Goal: Task Accomplishment & Management: Manage account settings

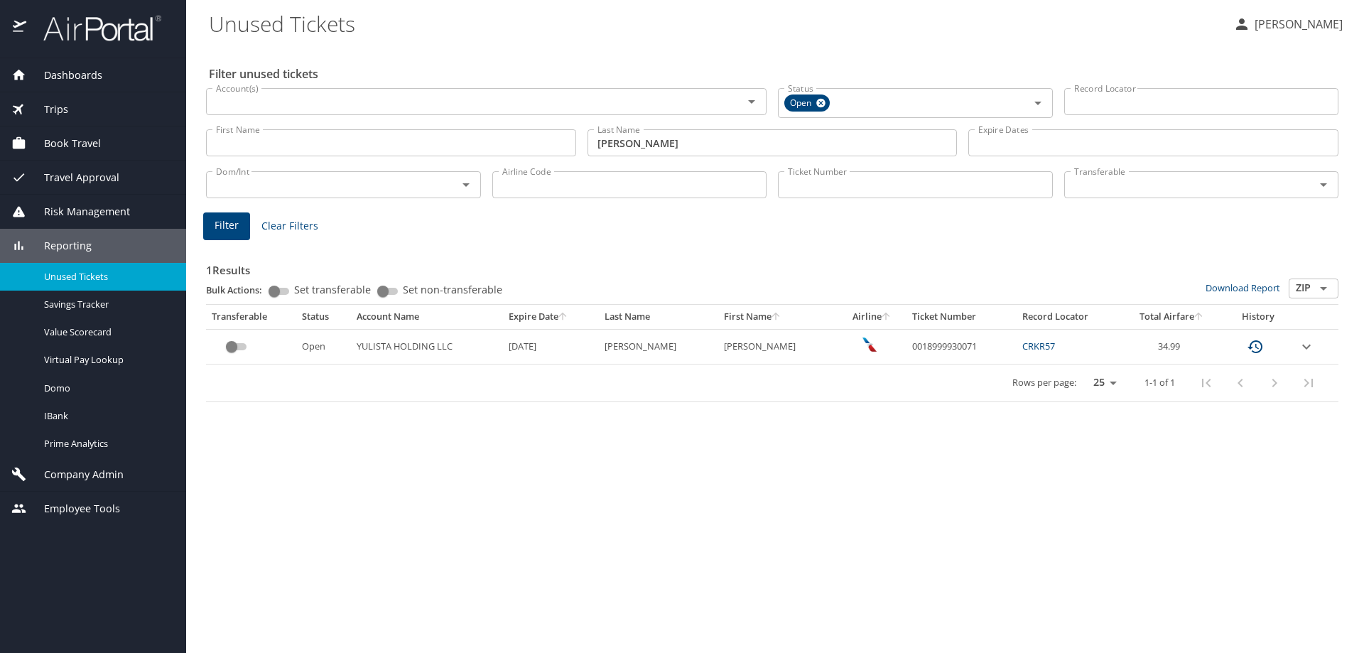
click at [913, 343] on td "0018999930071" at bounding box center [961, 346] width 110 height 35
copy td "0018999930071"
click at [1027, 358] on td "CRKR57" at bounding box center [1069, 346] width 104 height 35
click at [1027, 344] on link "CRKR57" at bounding box center [1038, 346] width 33 height 13
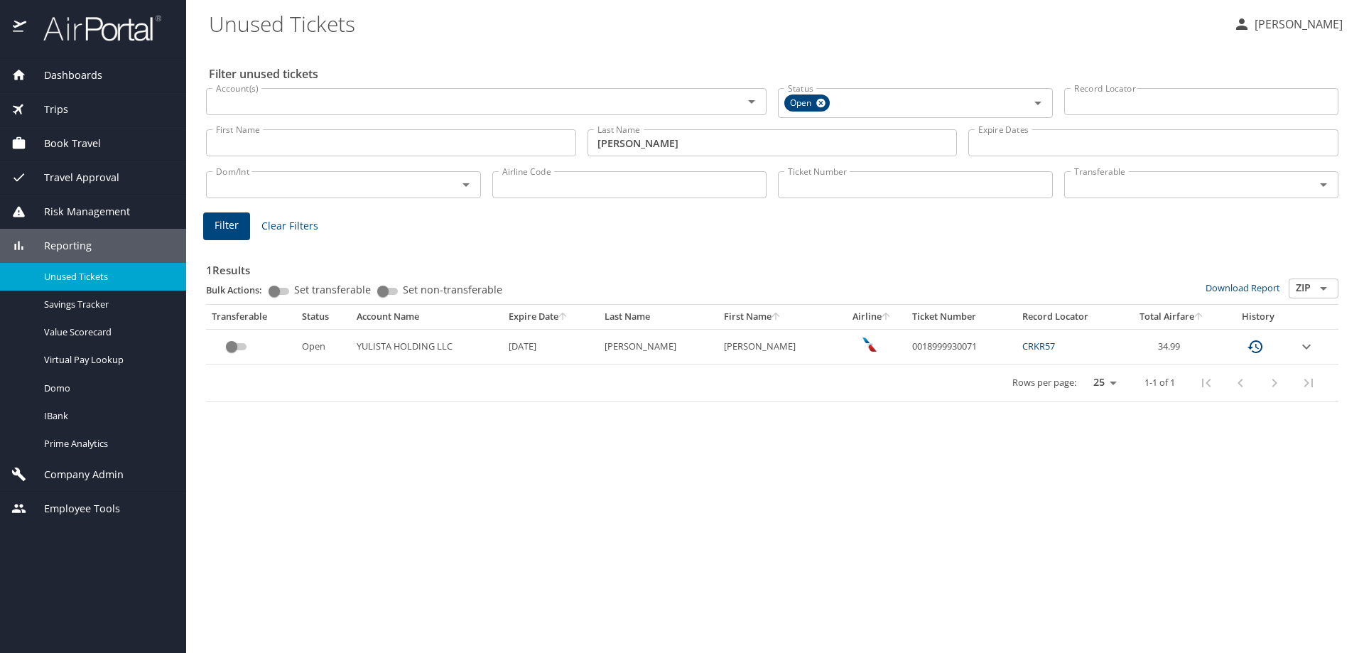
click at [1025, 346] on link "CRKR57" at bounding box center [1038, 346] width 33 height 13
click at [1302, 342] on icon "expand row" at bounding box center [1306, 346] width 17 height 17
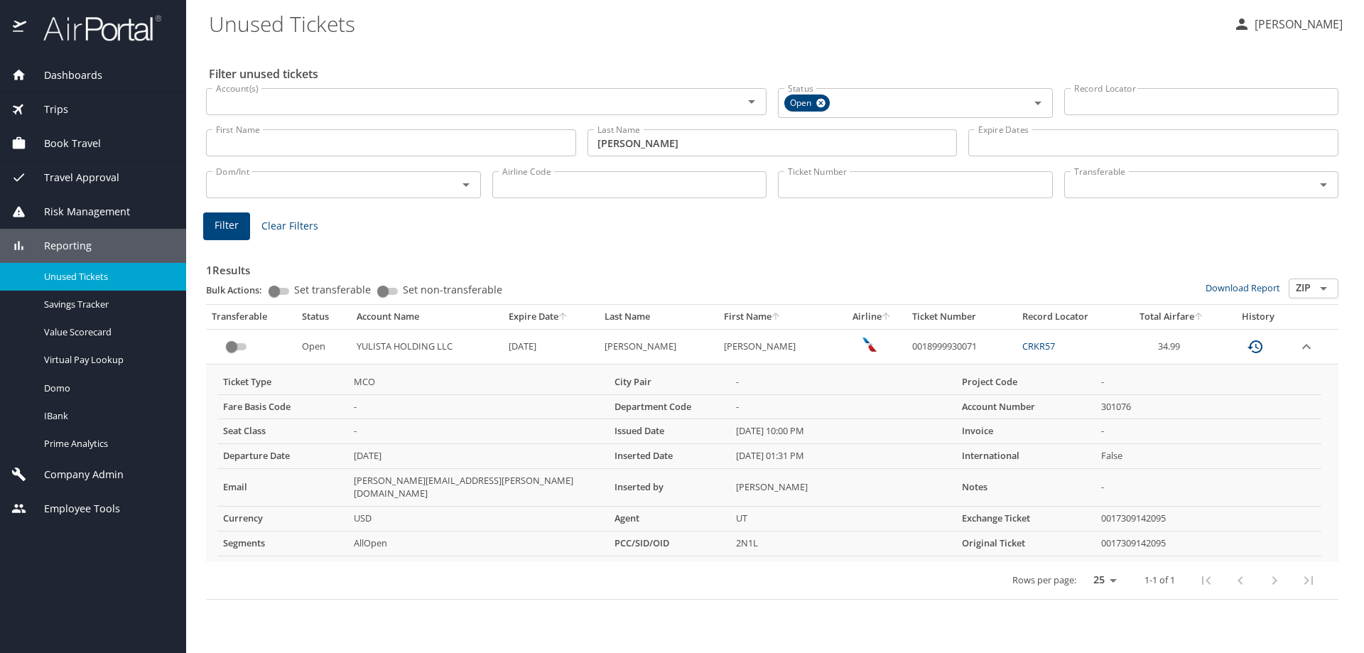
click at [927, 347] on td "0018999930071" at bounding box center [961, 346] width 110 height 35
copy td "0018999930071"
click at [1309, 232] on div "1 Results Bulk Actions: Set transferable Set non-transferable Download Report Z…" at bounding box center [772, 419] width 1144 height 374
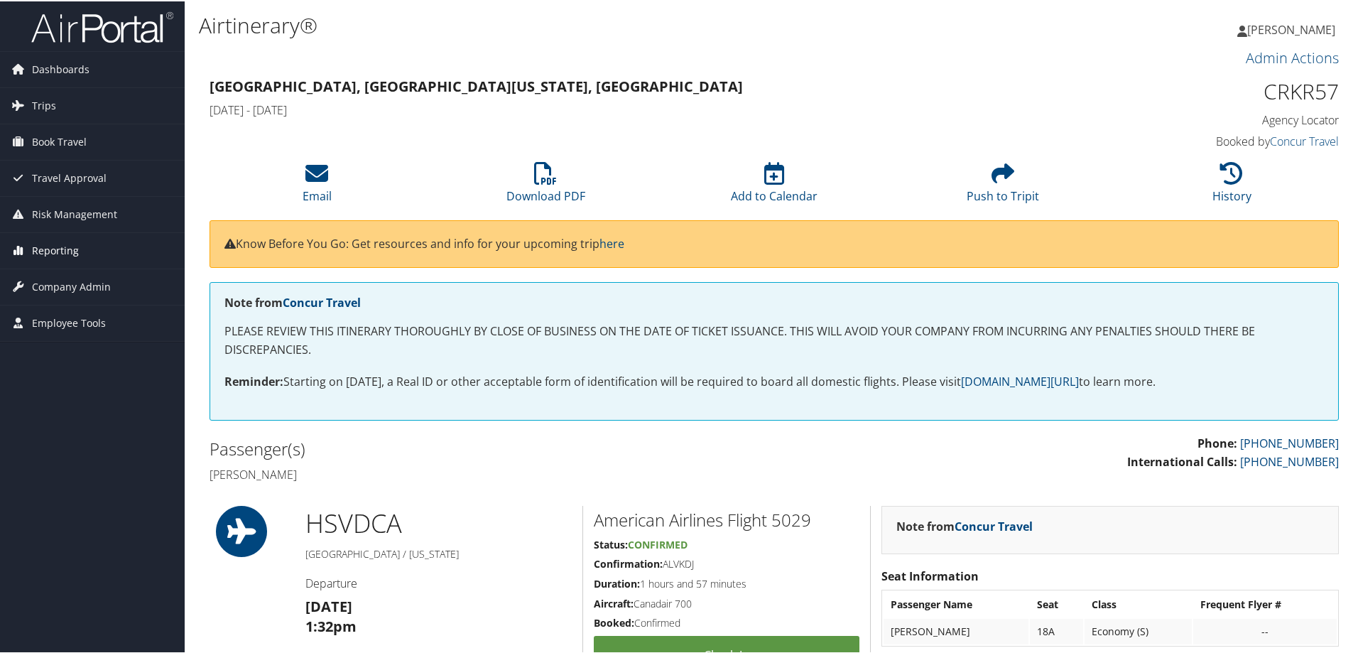
click at [38, 260] on span "Reporting" at bounding box center [55, 250] width 47 height 36
click at [70, 378] on span "Company Admin" at bounding box center [71, 371] width 79 height 36
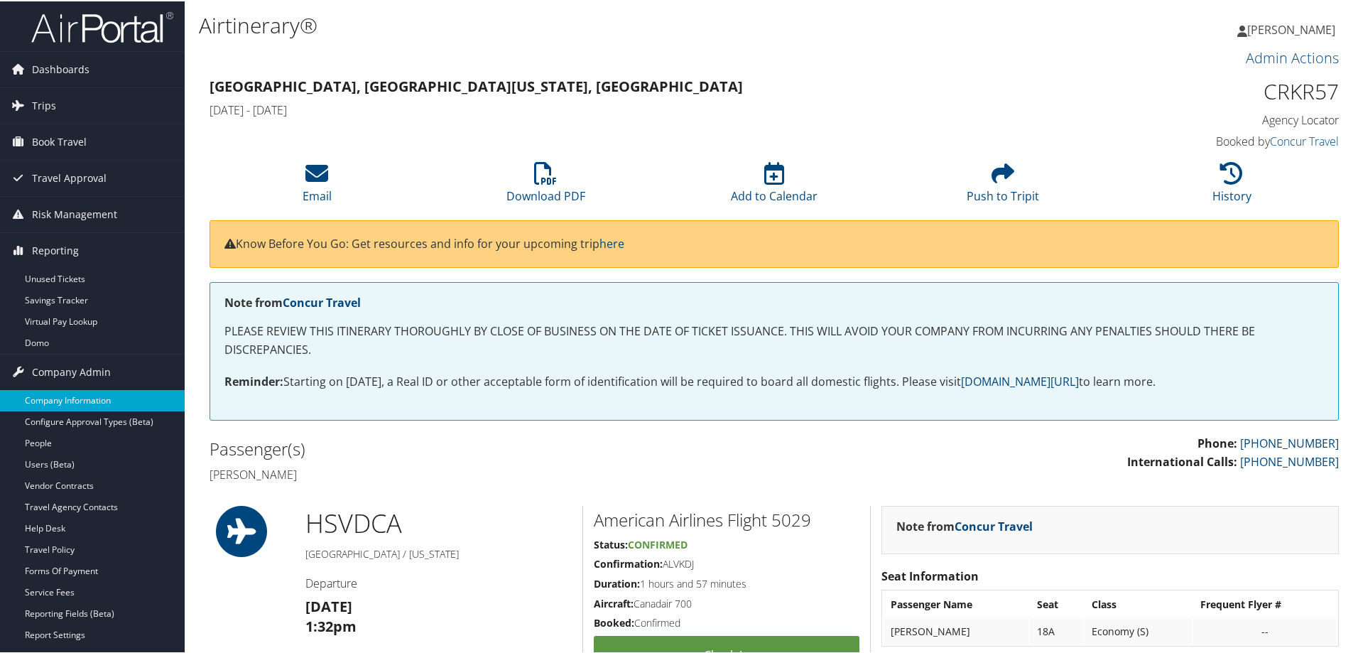
click at [77, 390] on link "Company Information" at bounding box center [92, 399] width 185 height 21
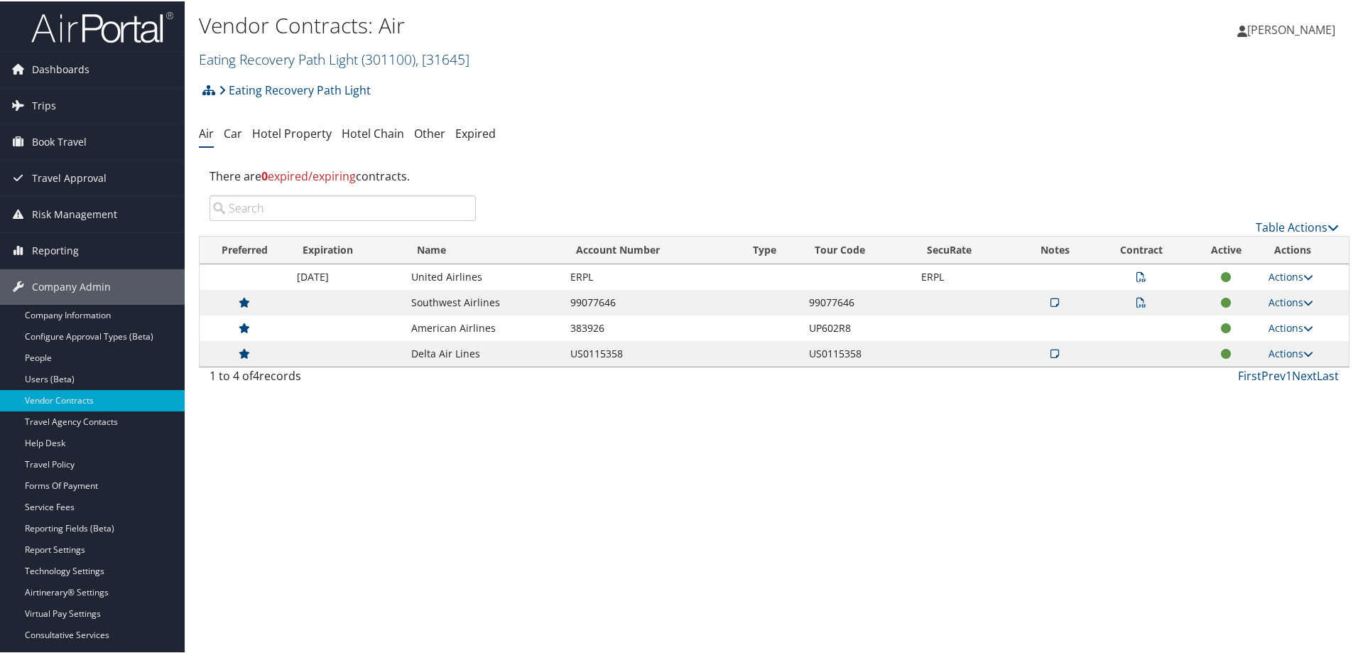
click at [353, 63] on link "Eating Recovery Path Light ( 301100 ) , [ 31645 ]" at bounding box center [334, 57] width 271 height 19
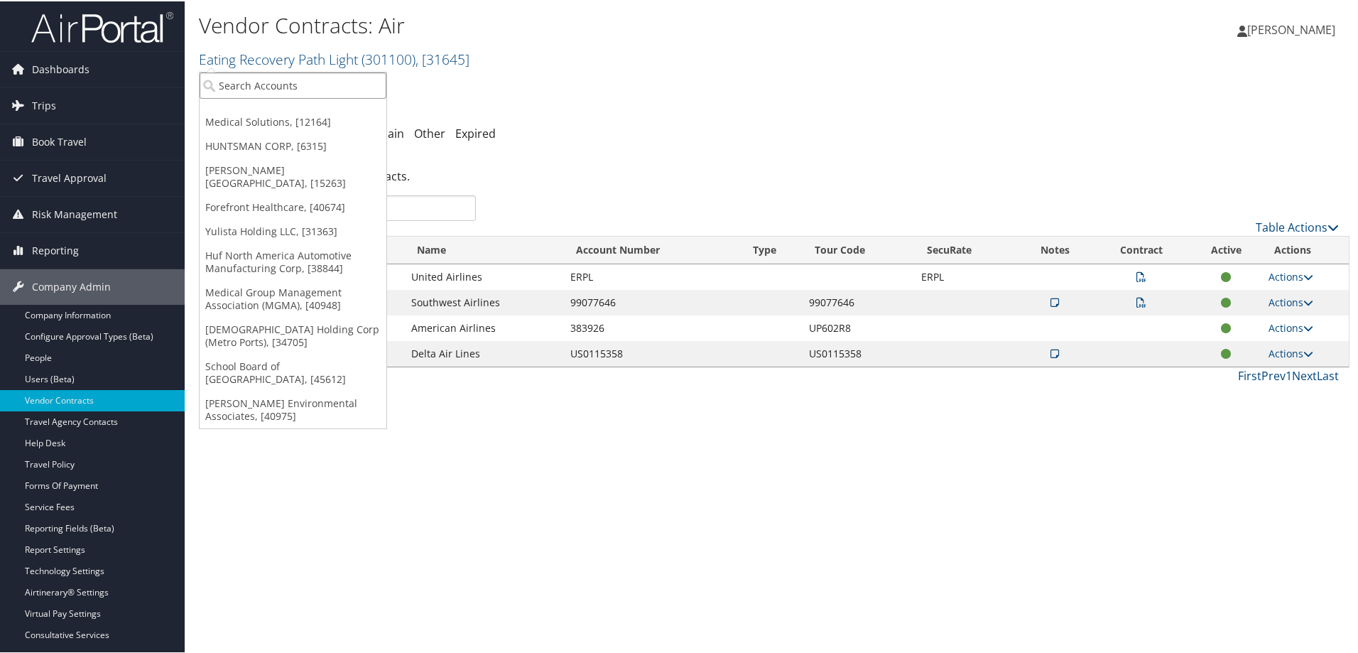
click at [310, 86] on input "search" at bounding box center [293, 84] width 187 height 26
click at [766, 187] on div "There are 0 expired/expiring contracts." at bounding box center [774, 175] width 1151 height 38
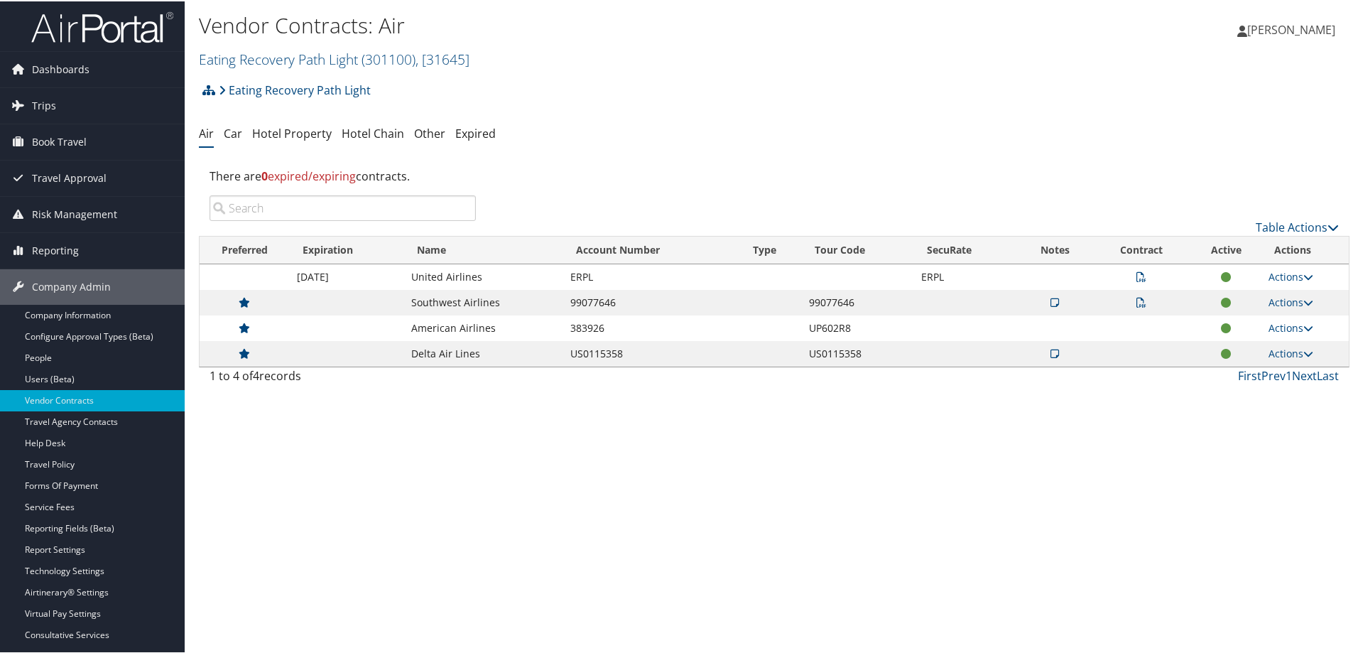
click at [312, 214] on input "search" at bounding box center [343, 207] width 266 height 26
click at [328, 58] on link "Eating Recovery Path Light ( 301100 ) , [ 31645 ]" at bounding box center [334, 57] width 271 height 19
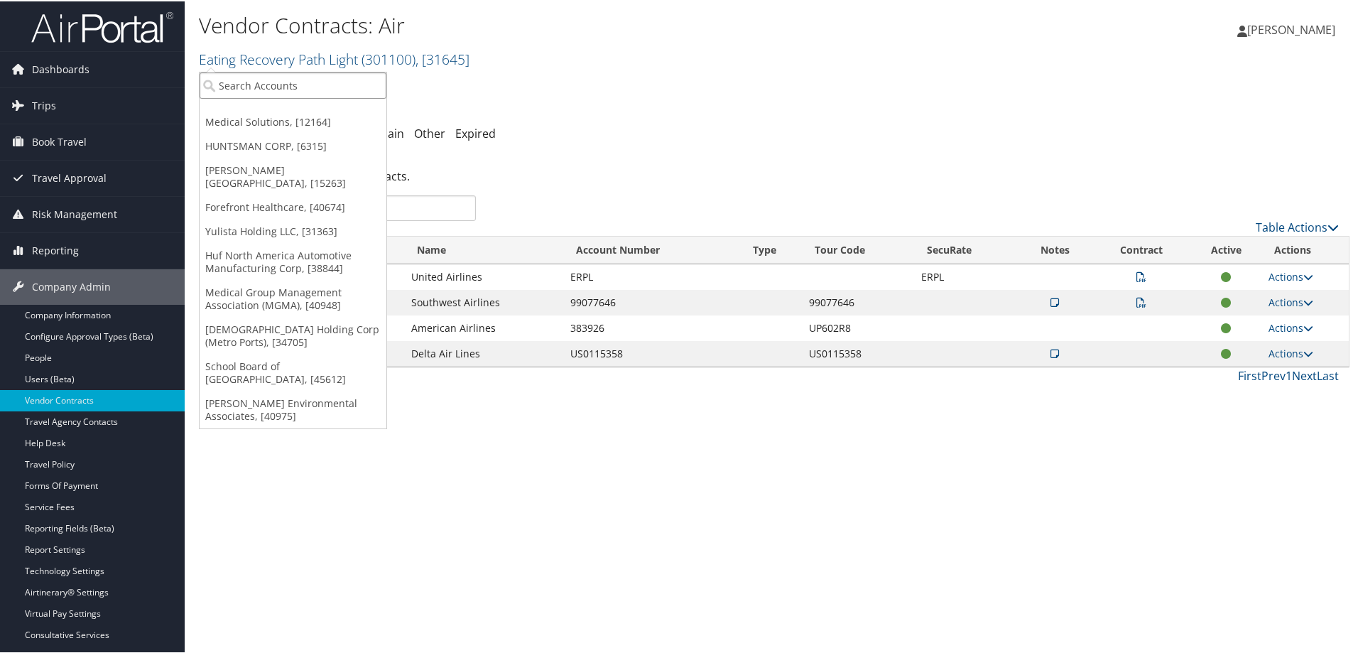
click at [326, 86] on input "search" at bounding box center [293, 84] width 187 height 26
click at [547, 130] on ul "Air Car Hotel Property Hotel Chain Other Expired" at bounding box center [774, 133] width 1151 height 26
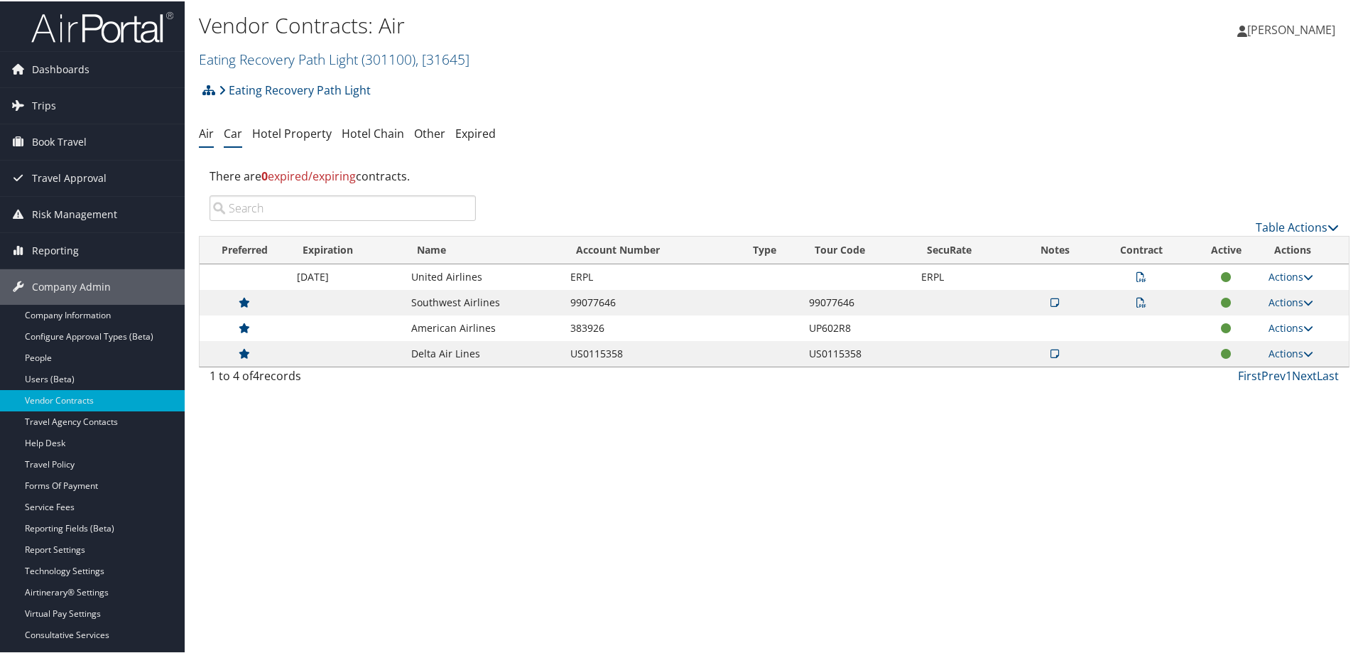
click at [240, 132] on link "Car" at bounding box center [233, 132] width 18 height 16
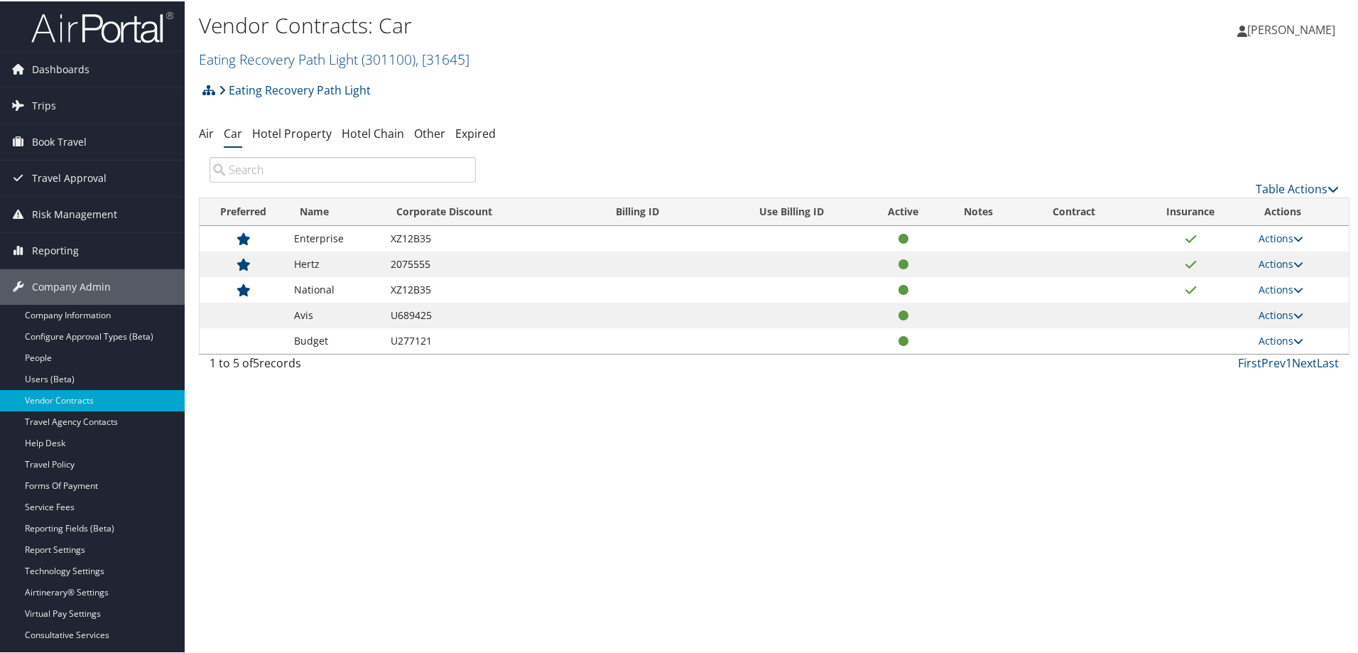
click at [1285, 271] on td "Actions View Contracts Edit Contract Delete" at bounding box center [1300, 263] width 97 height 26
click at [1294, 266] on icon at bounding box center [1299, 263] width 10 height 10
click at [1236, 281] on link "View Contracts" at bounding box center [1248, 283] width 94 height 24
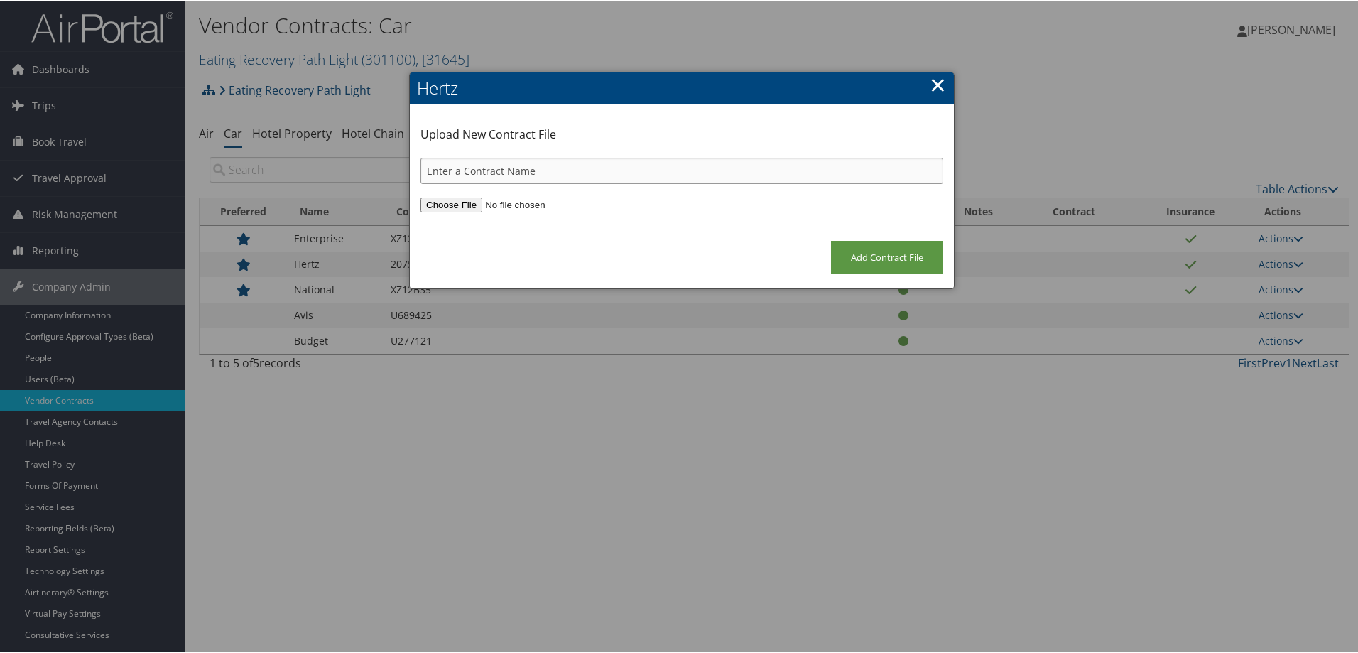
click at [528, 161] on input "text" at bounding box center [682, 169] width 523 height 26
click at [936, 82] on link "×" at bounding box center [938, 83] width 16 height 28
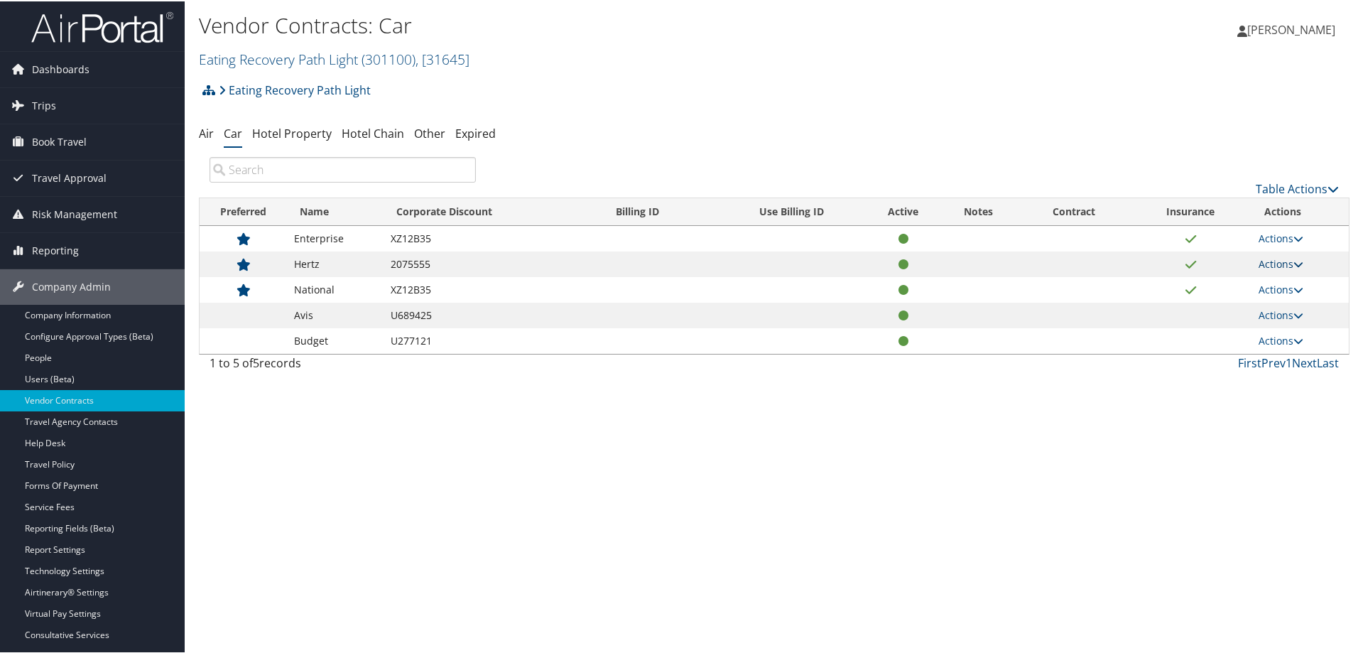
click at [1296, 267] on icon at bounding box center [1299, 263] width 10 height 10
click at [1271, 305] on link "Edit Contract" at bounding box center [1248, 308] width 94 height 24
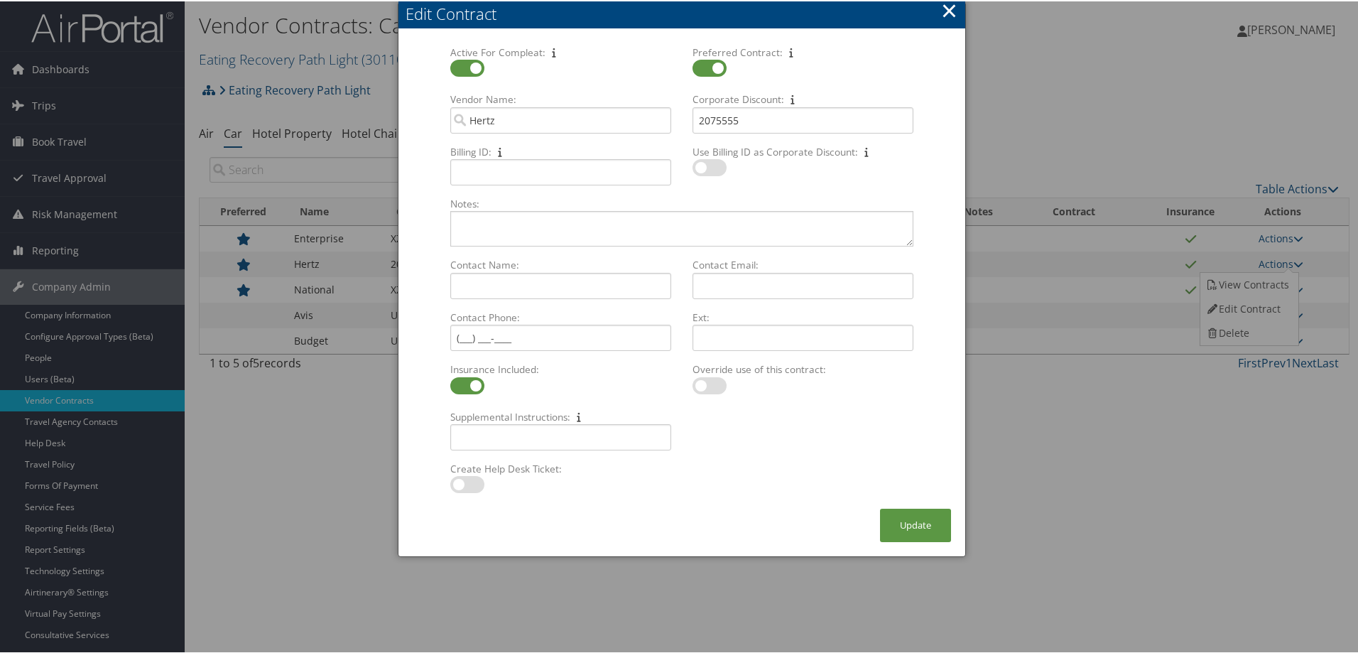
click at [948, 9] on button "×" at bounding box center [949, 9] width 16 height 28
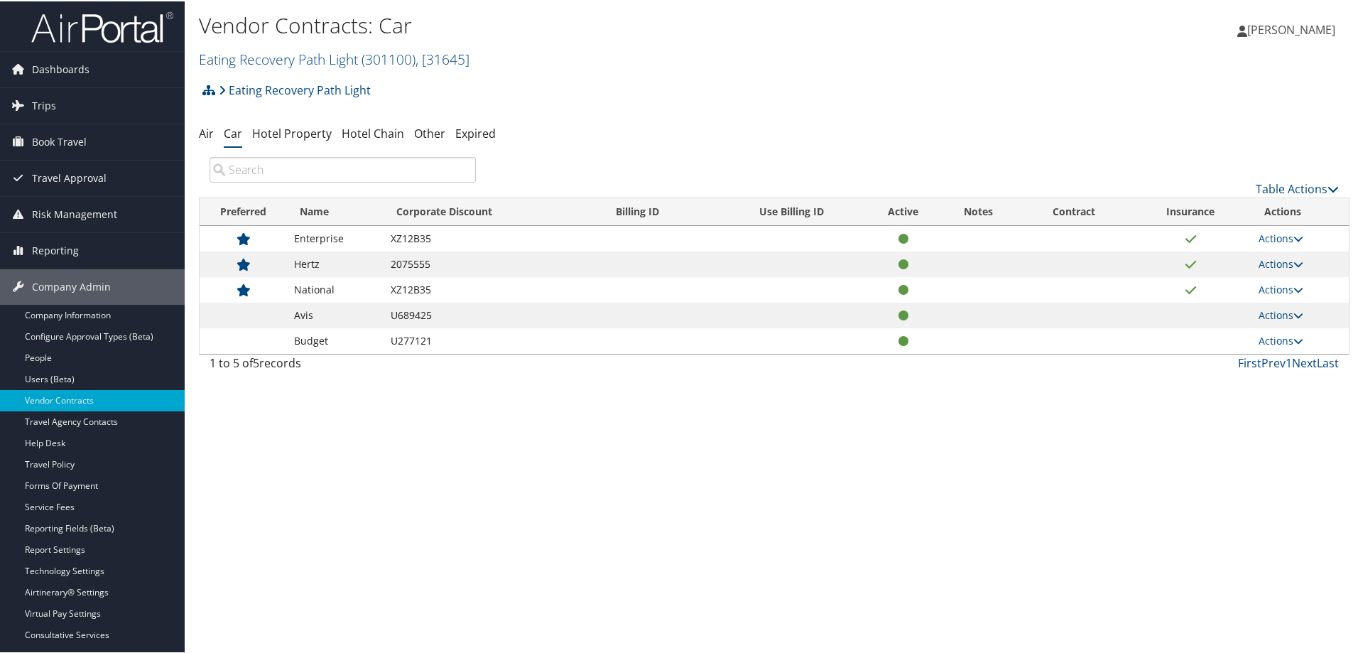
click at [408, 259] on td "2075555" at bounding box center [494, 263] width 220 height 26
click at [470, 269] on td "2075555" at bounding box center [494, 263] width 220 height 26
click at [319, 60] on link "Eating Recovery Path Light ( 301100 ) , [ 31645 ]" at bounding box center [334, 57] width 271 height 19
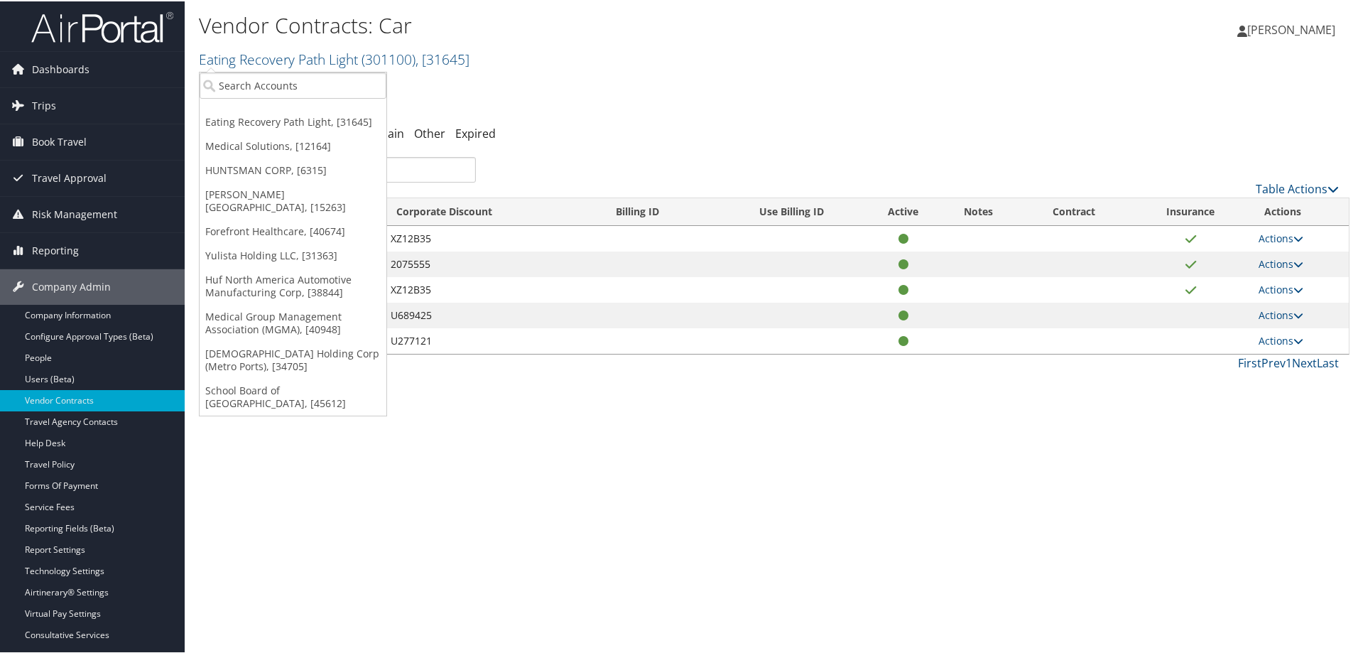
click at [784, 104] on div "Eating Recovery Path Light Account Structure Eating Recovery Path Light (301100…" at bounding box center [774, 94] width 1151 height 38
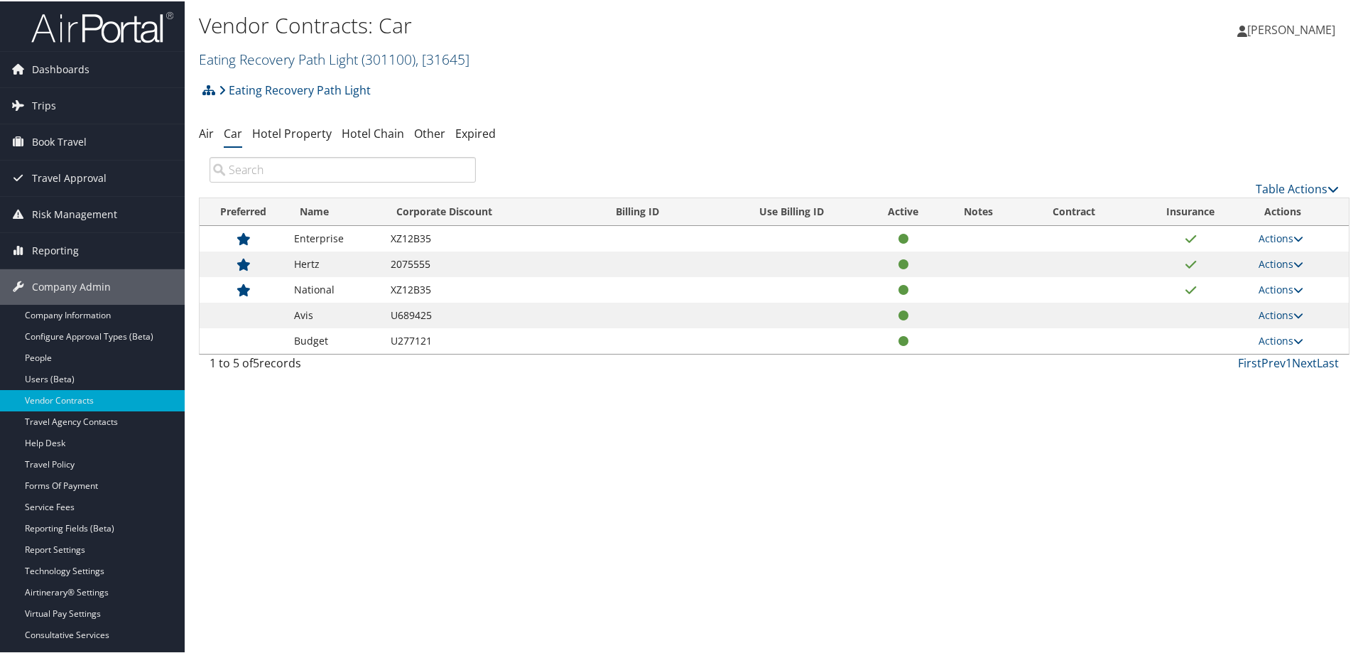
click at [285, 58] on link "Eating Recovery Path Light ( 301100 ) , [ 31645 ]" at bounding box center [334, 57] width 271 height 19
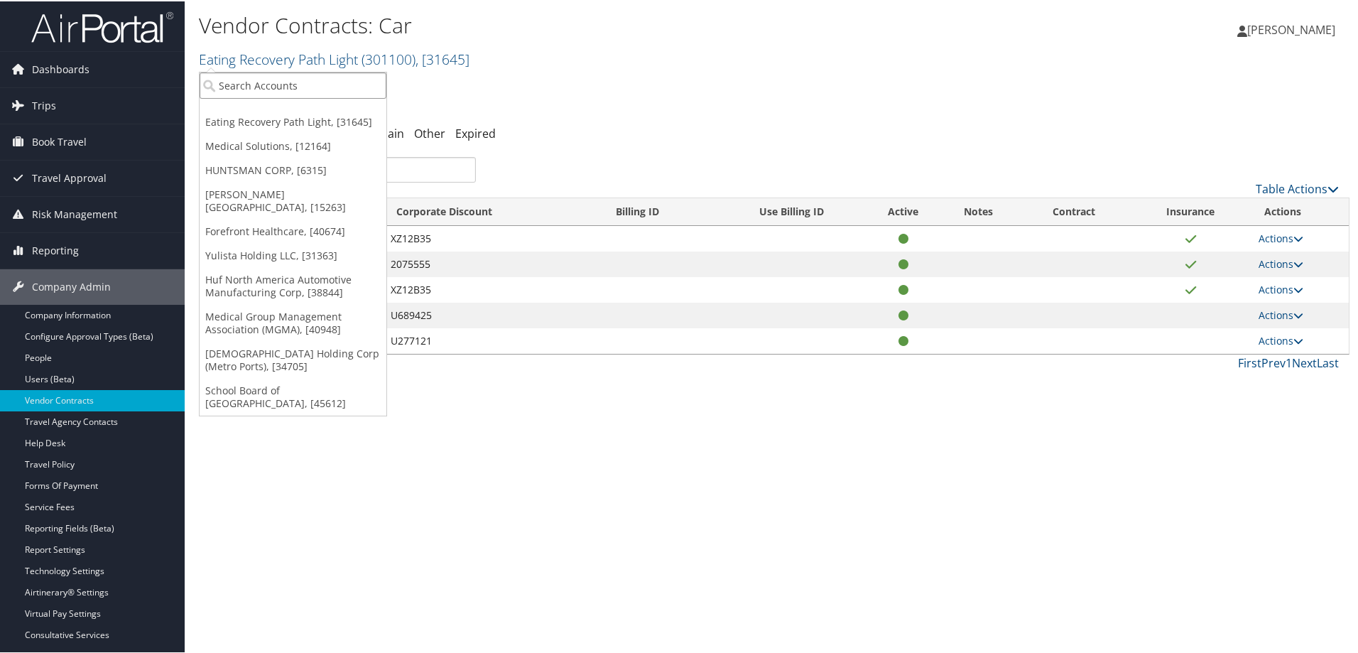
click at [261, 89] on input "search" at bounding box center [293, 84] width 187 height 26
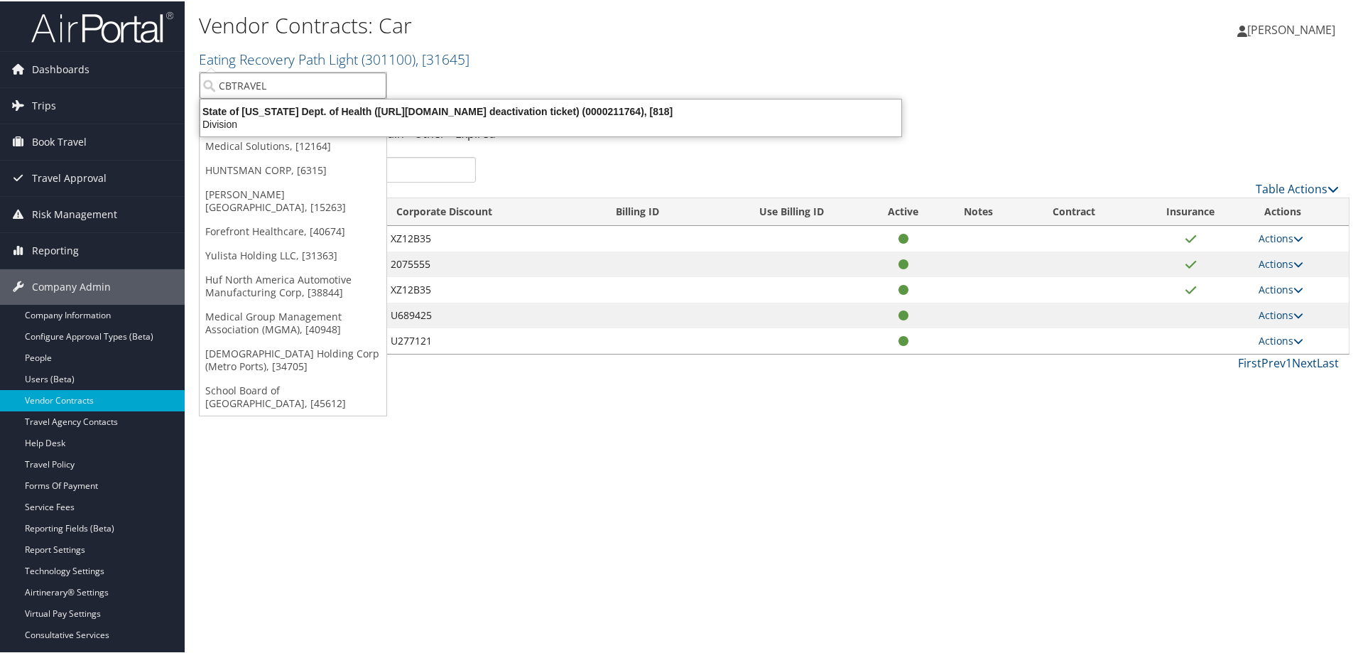
type input "CBTRAVEL"
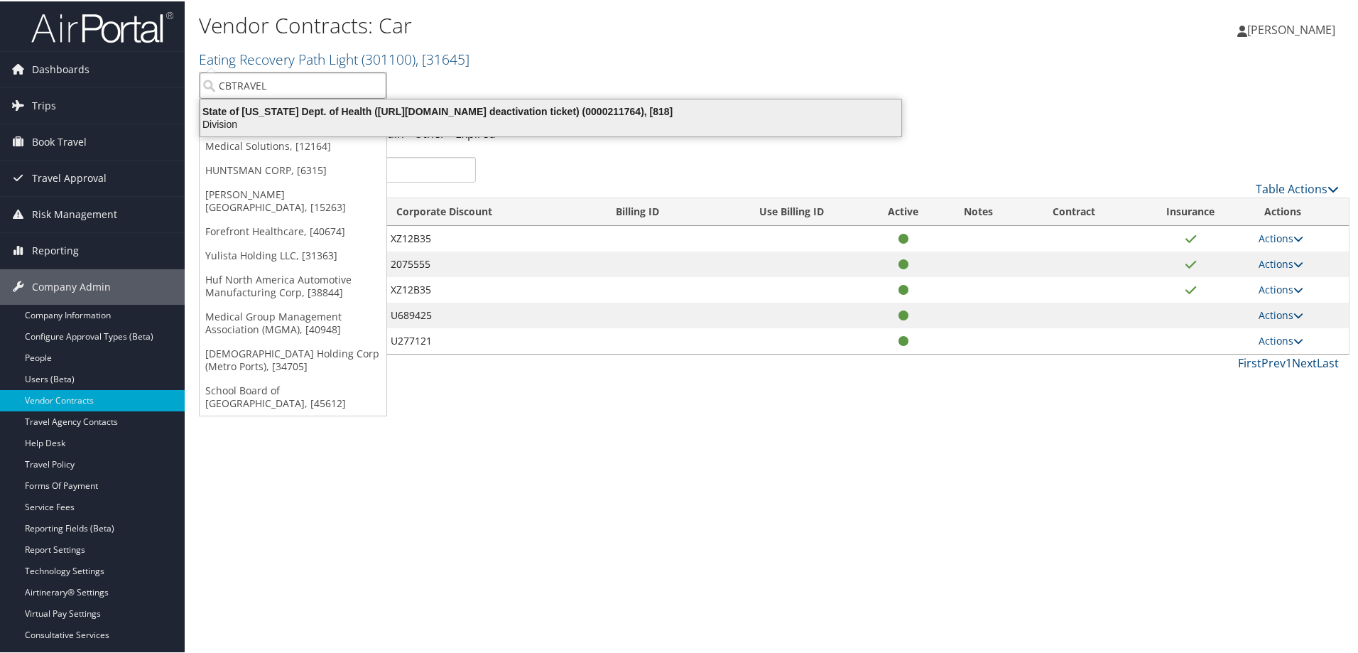
drag, startPoint x: 290, startPoint y: 87, endPoint x: 384, endPoint y: 111, distance: 96.8
click at [291, 87] on input "CBTRAVEL" at bounding box center [293, 84] width 187 height 26
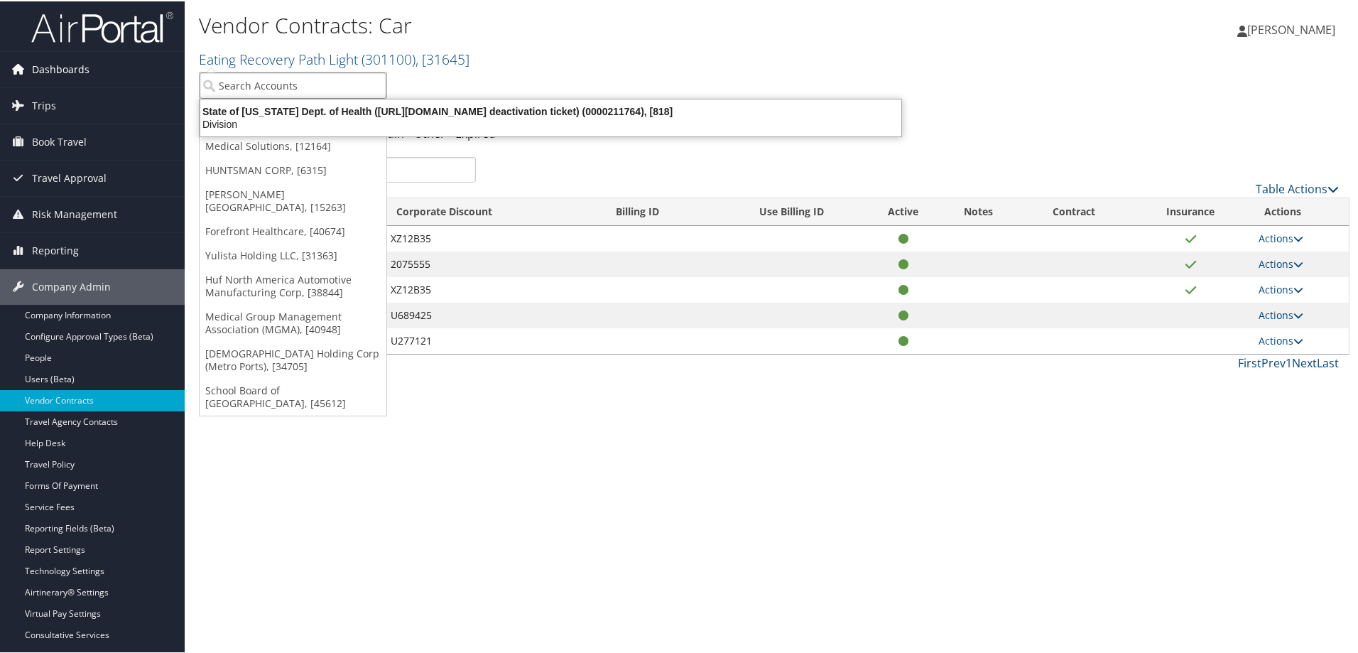
drag, startPoint x: 295, startPoint y: 86, endPoint x: 146, endPoint y: 70, distance: 149.3
click at [146, 70] on div "Dashboards AirPortal 360™ (Manager) AirPortal 360™ (Agent) My Travel Dashboard …" at bounding box center [682, 326] width 1364 height 653
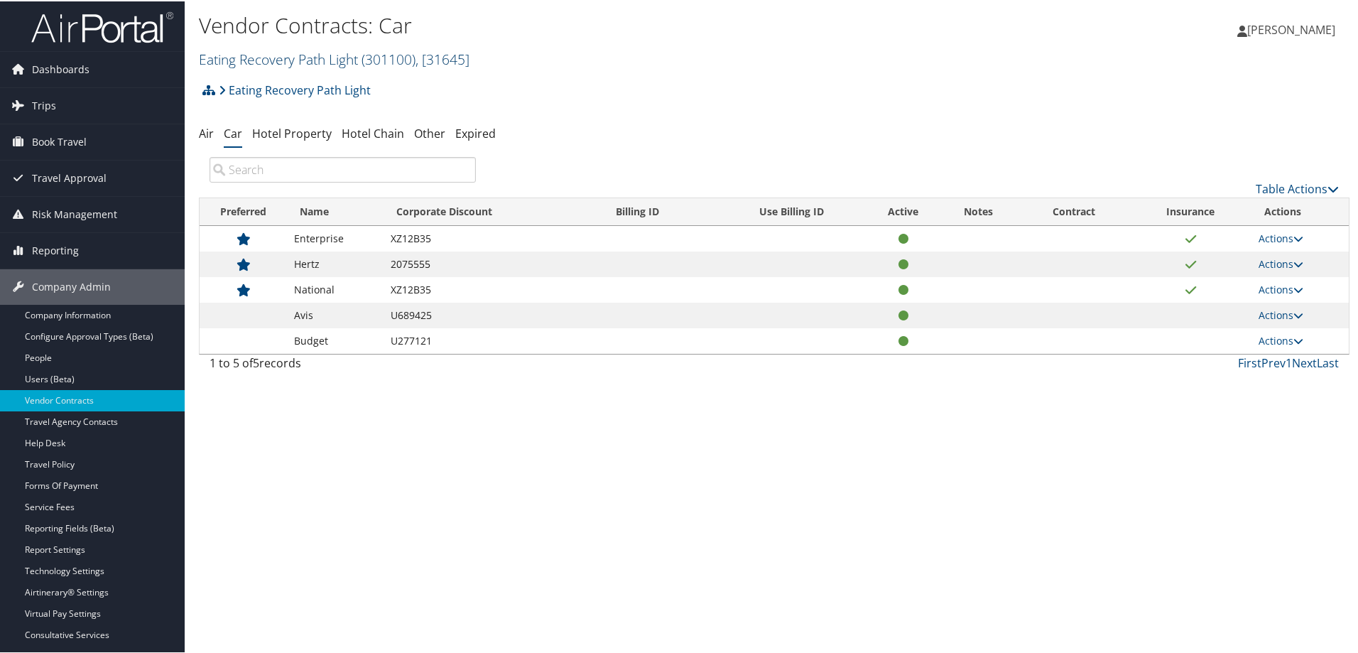
click at [271, 63] on link "Eating Recovery Path Light ( 301100 ) , [ 31645 ]" at bounding box center [334, 57] width 271 height 19
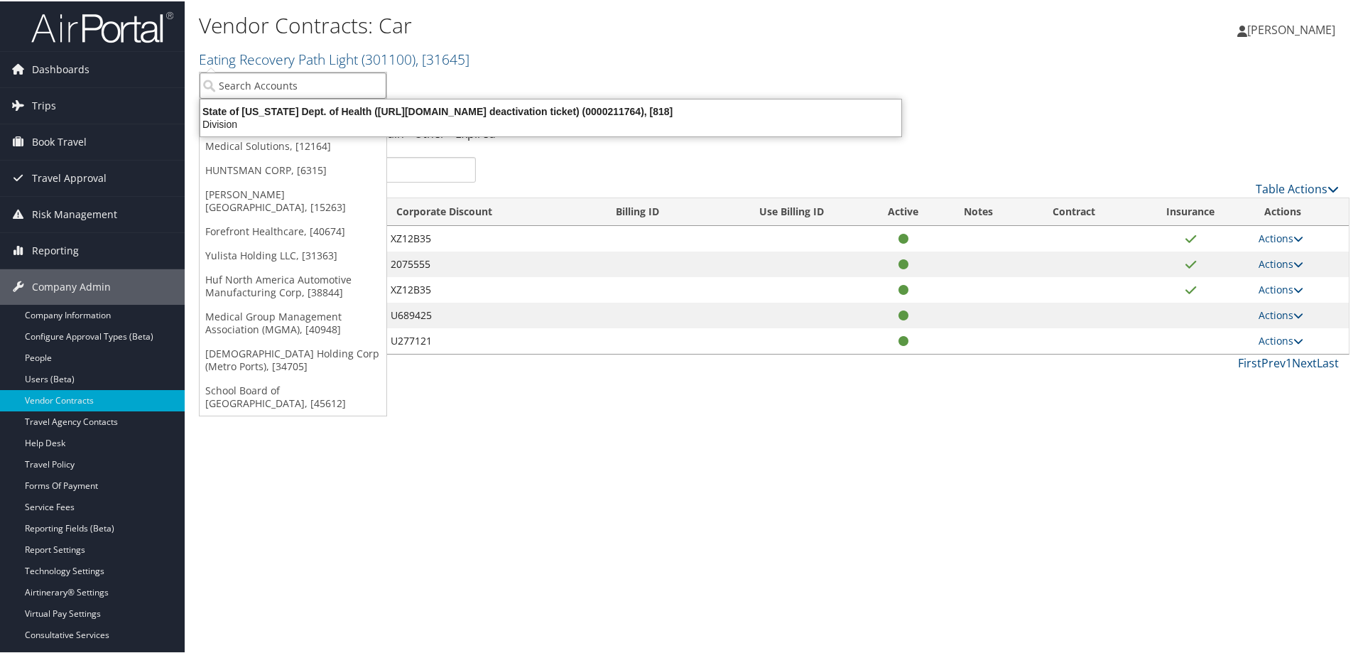
click at [245, 81] on input "search" at bounding box center [293, 84] width 187 height 26
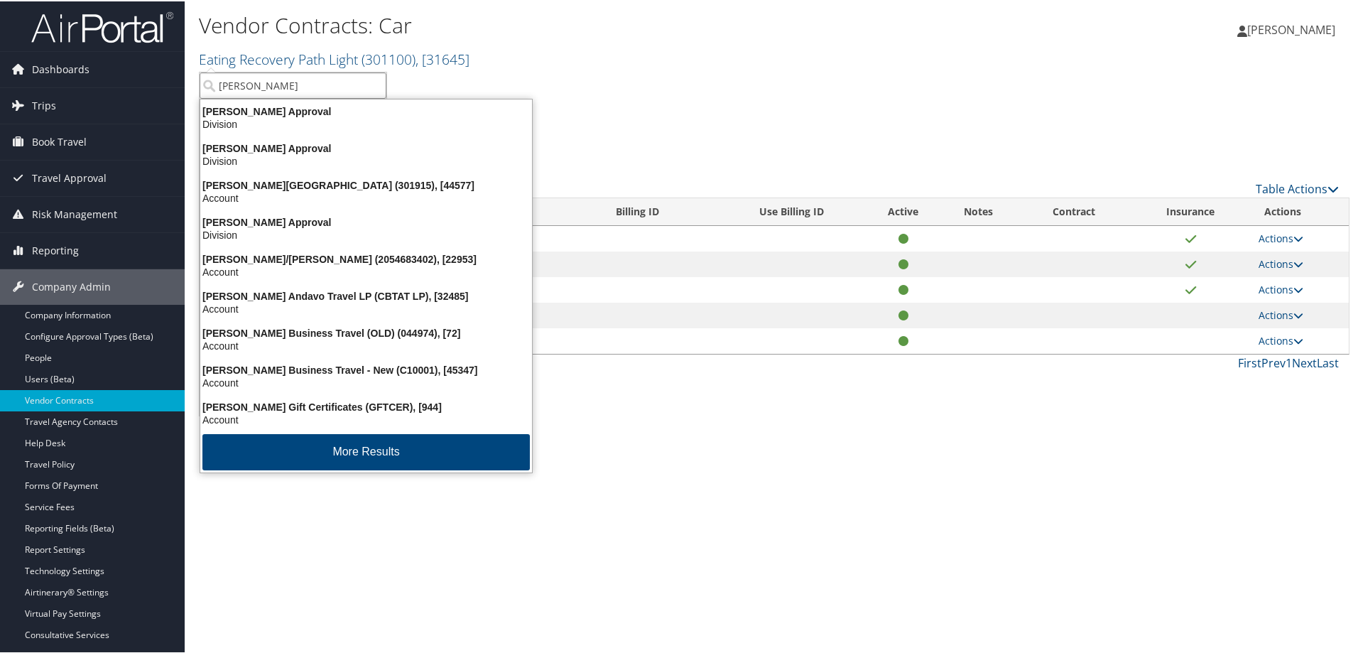
type input "CHRISTOPHER"
click at [690, 130] on ul "Air Car Hotel Property Hotel Chain Other Expired" at bounding box center [774, 133] width 1151 height 26
